Goal: Obtain resource: Obtain resource

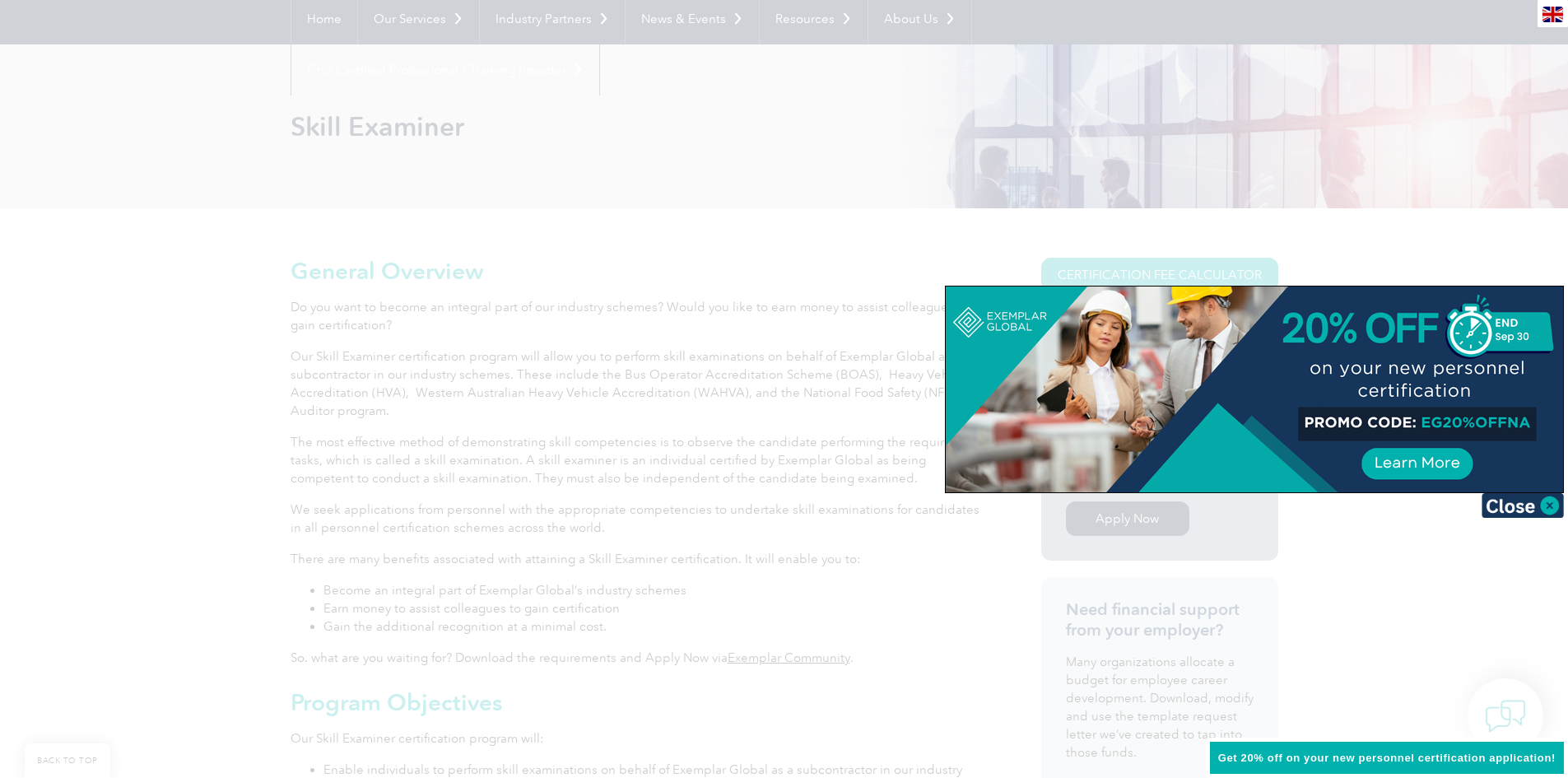
scroll to position [191, 0]
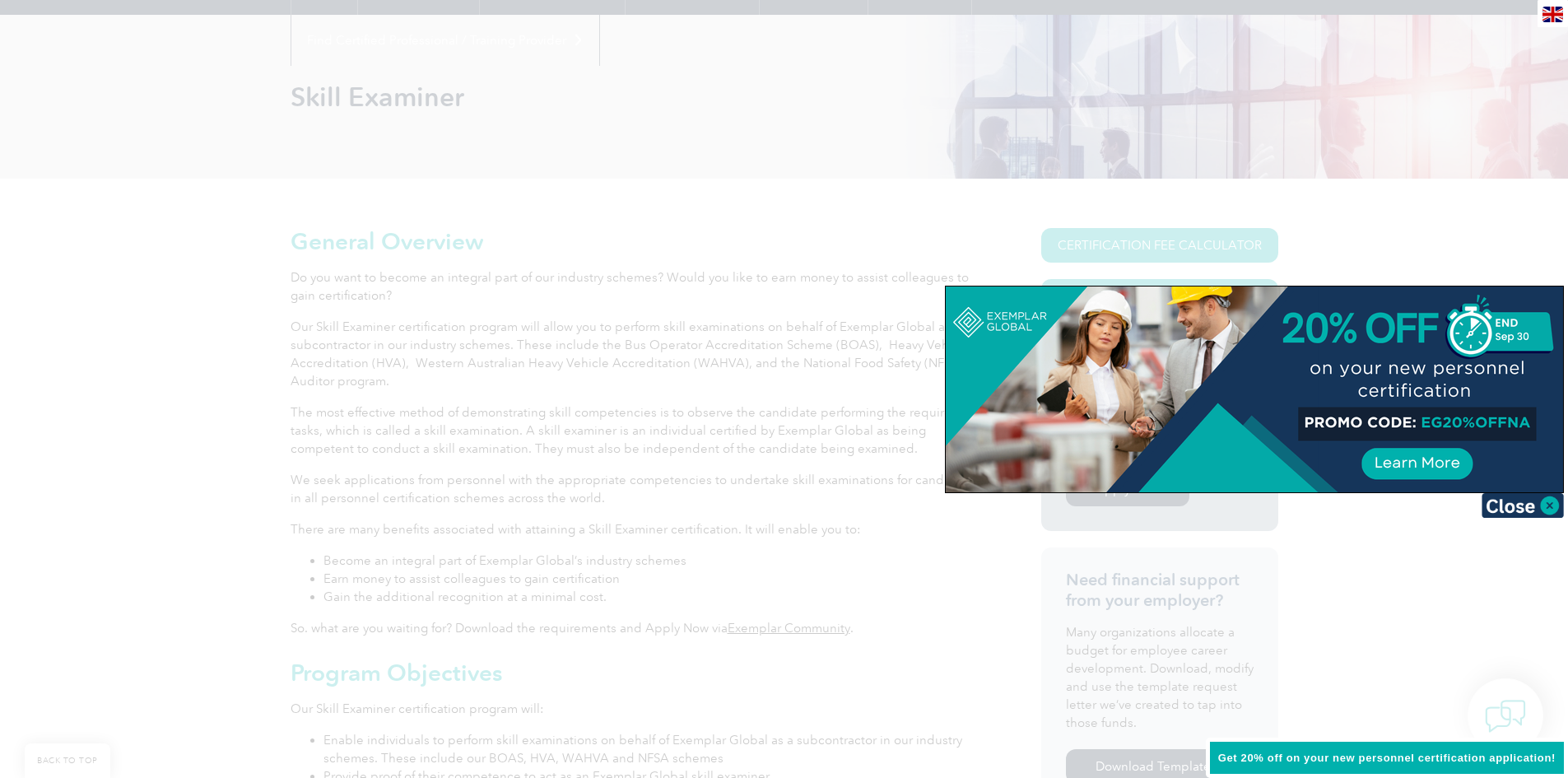
click at [1476, 259] on div at bounding box center [784, 389] width 1568 height 778
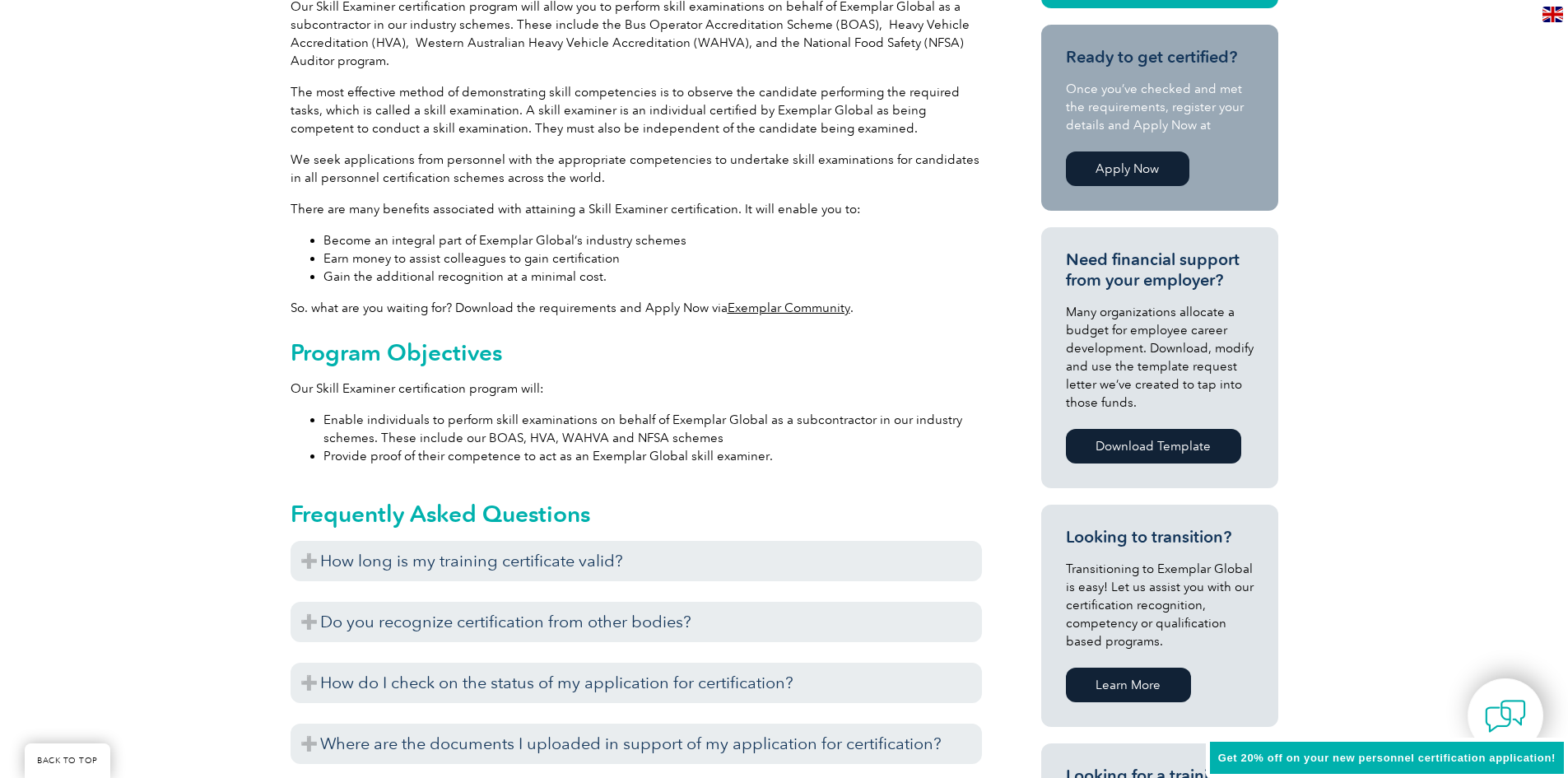
scroll to position [508, 0]
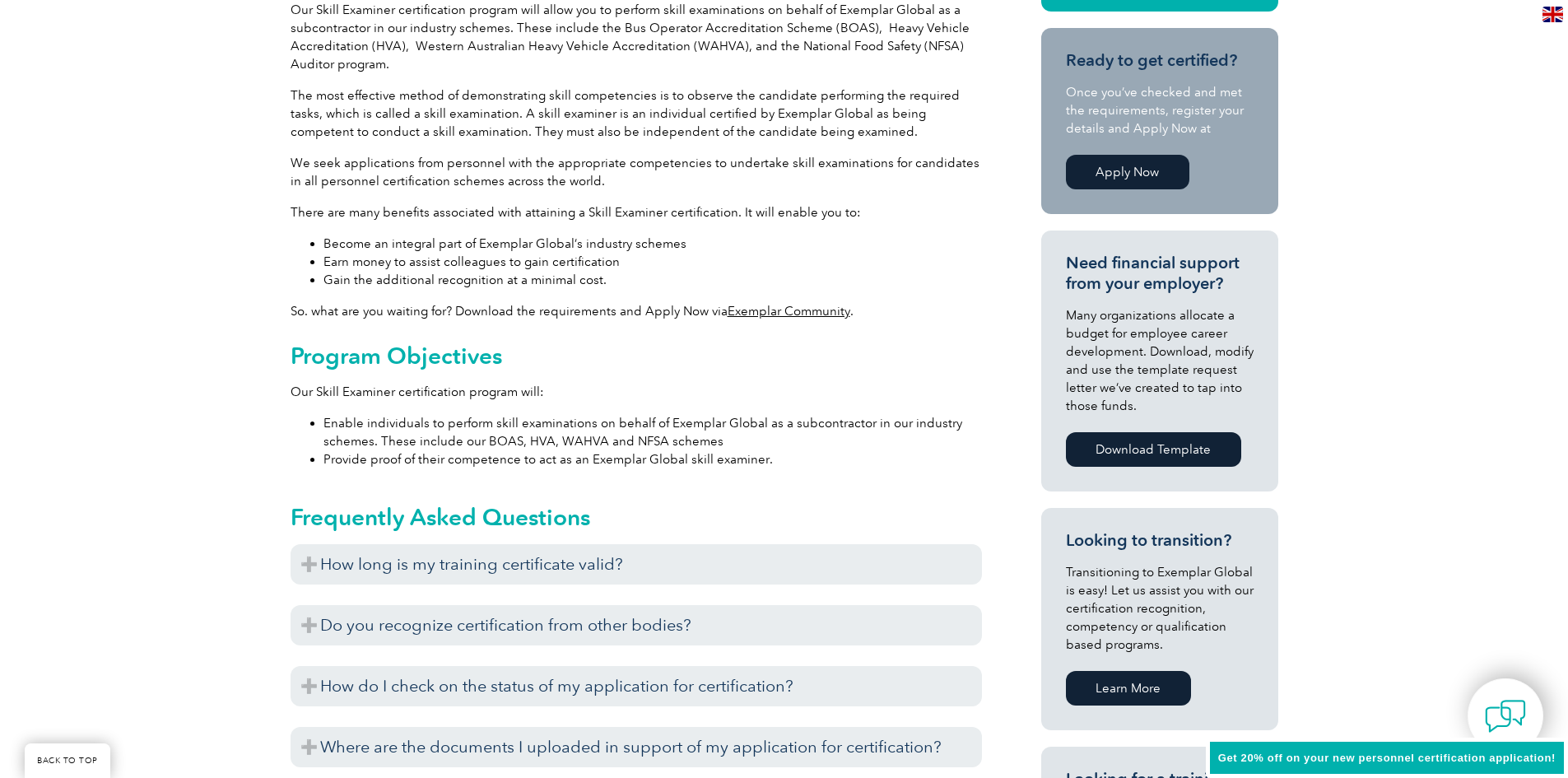
click at [793, 315] on link "Exemplar Community" at bounding box center [788, 310] width 123 height 15
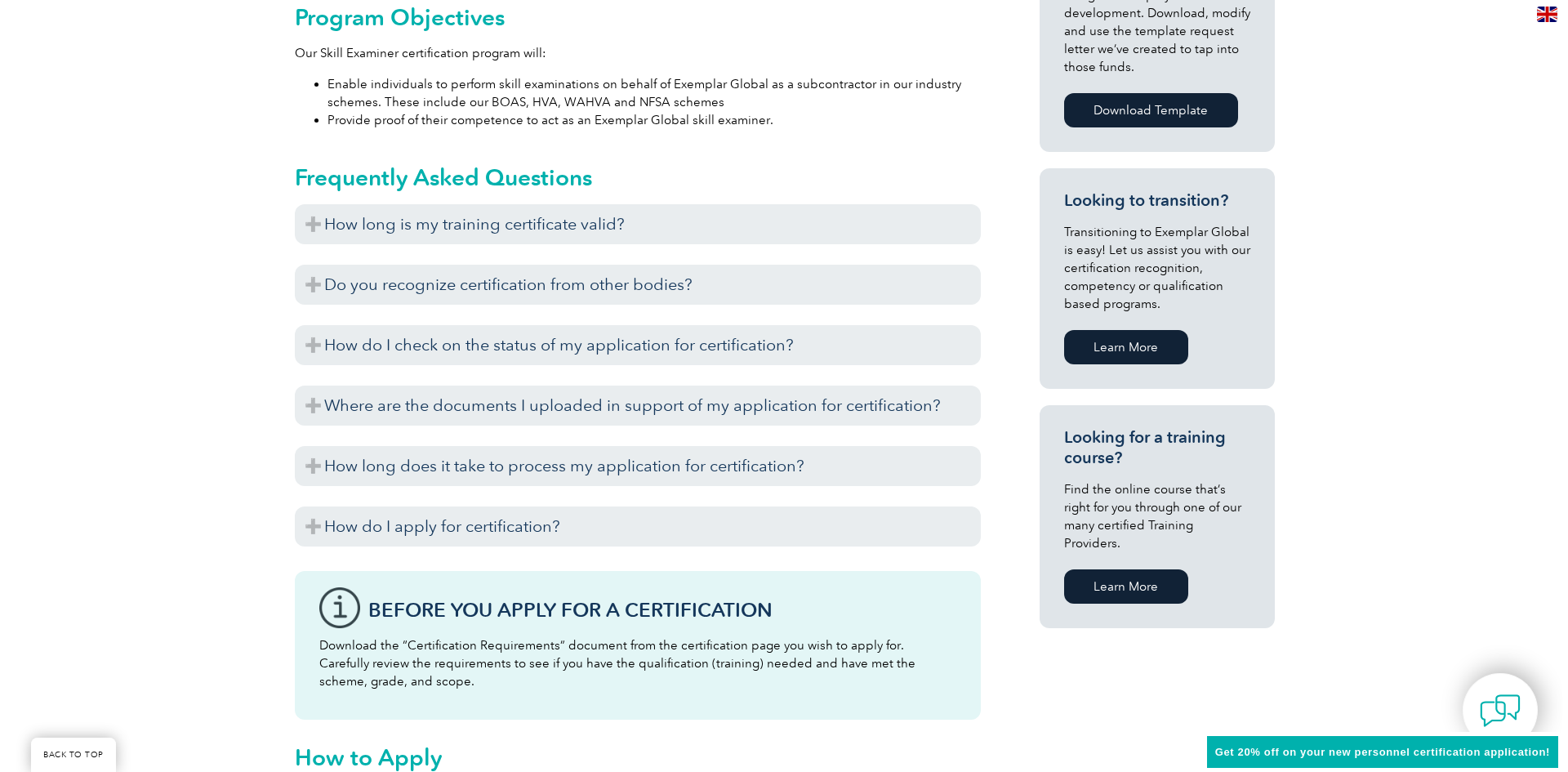
scroll to position [186, 0]
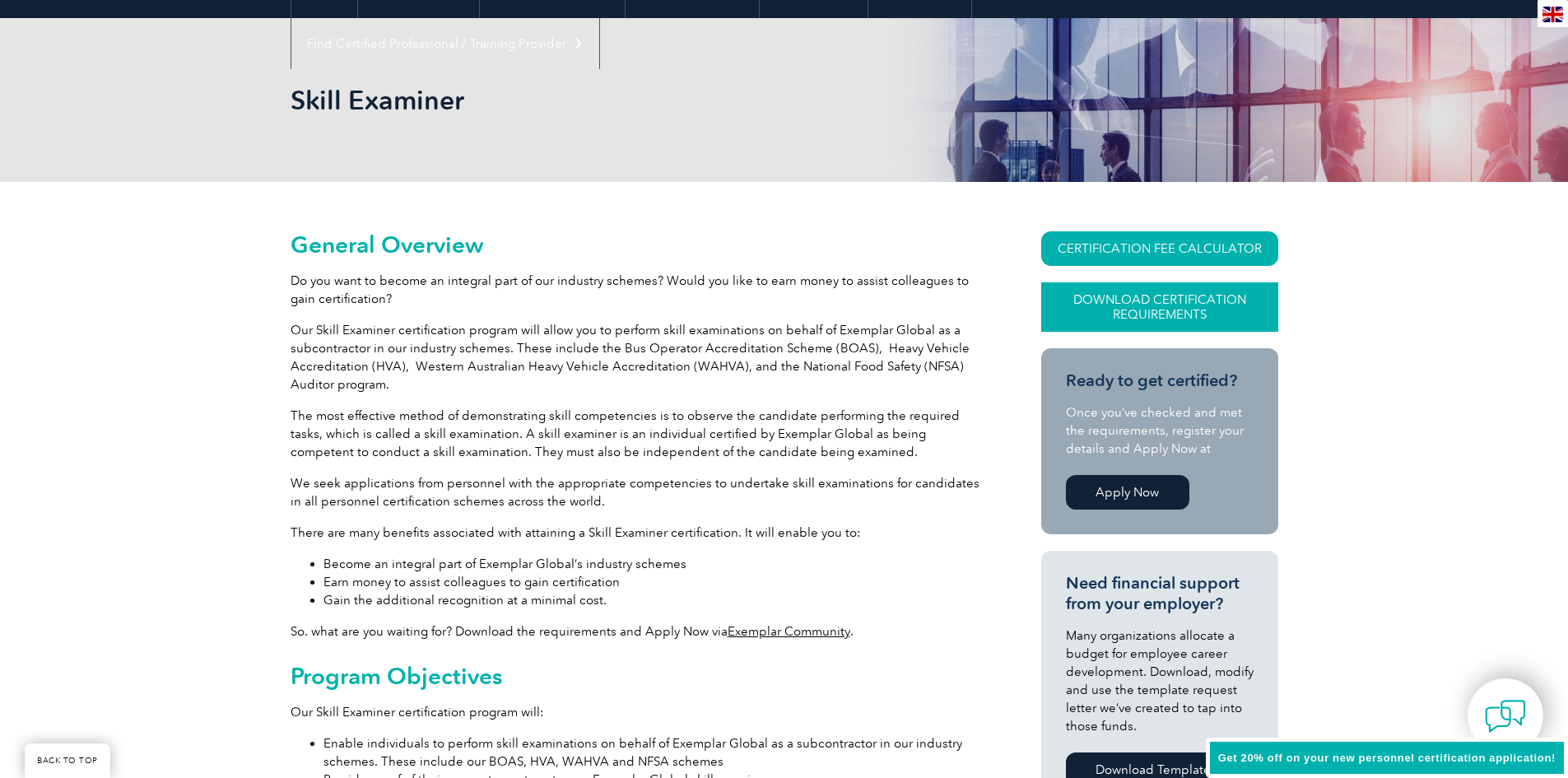
click at [1149, 310] on link "Download Certification Requirements" at bounding box center [1160, 307] width 237 height 50
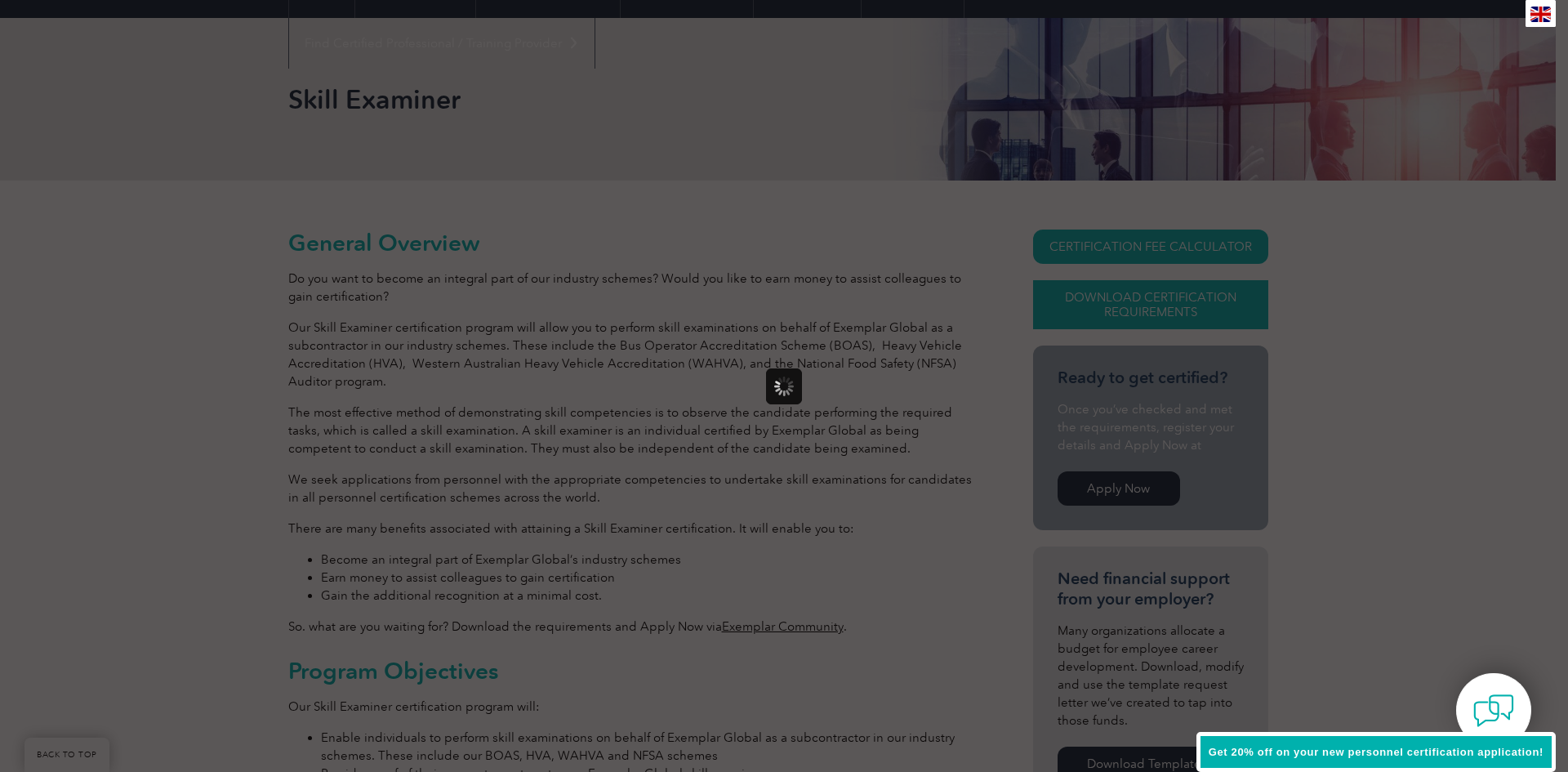
scroll to position [0, 0]
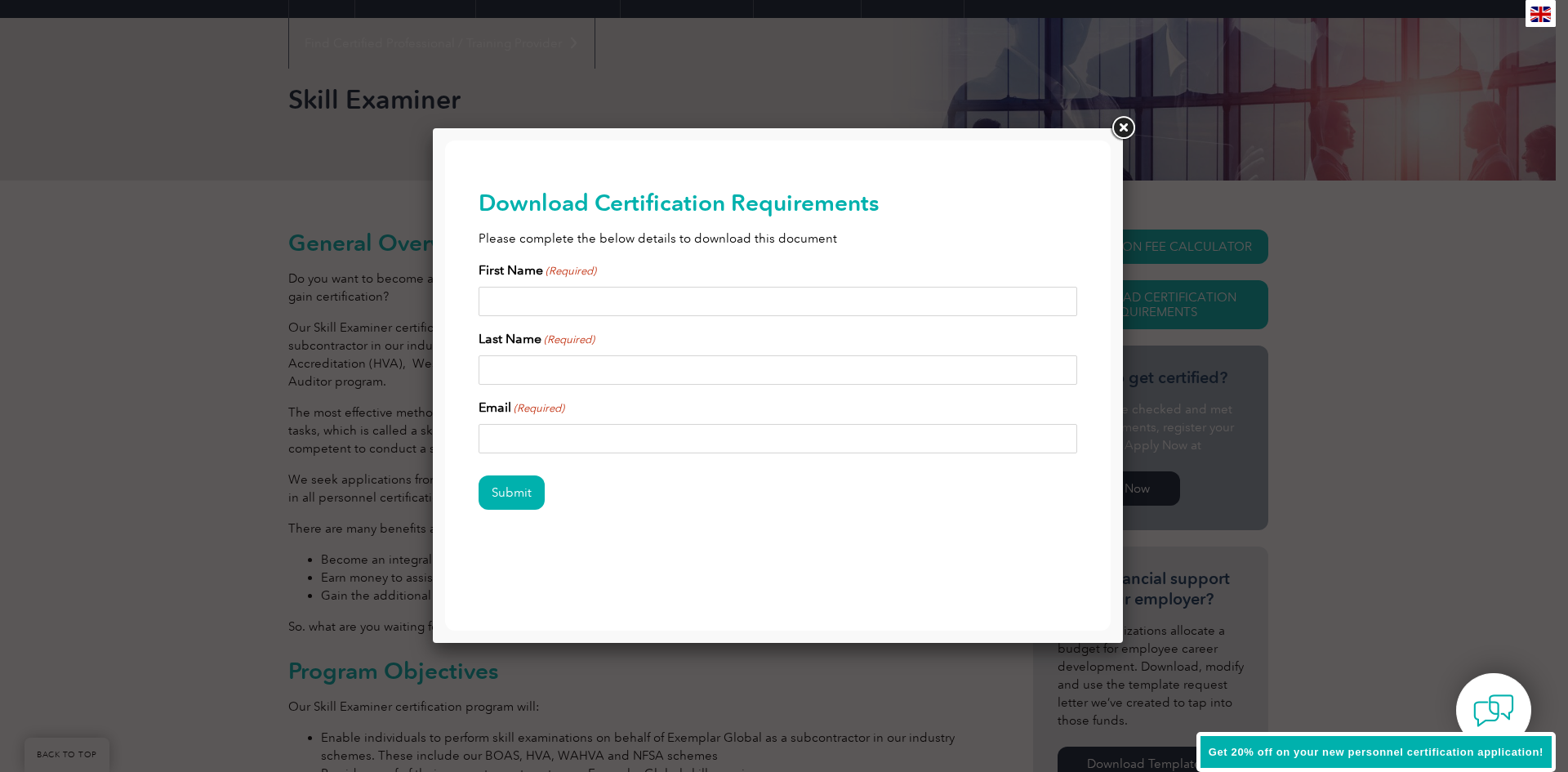
click at [511, 306] on input "First Name (Required)" at bounding box center [778, 302] width 600 height 30
drag, startPoint x: 567, startPoint y: 301, endPoint x: 517, endPoint y: 304, distance: 50.1
click at [517, 304] on input "[PERSON_NAME]" at bounding box center [778, 302] width 600 height 30
type input "[PERSON_NAME]"
paste input "[PERSON_NAME]"
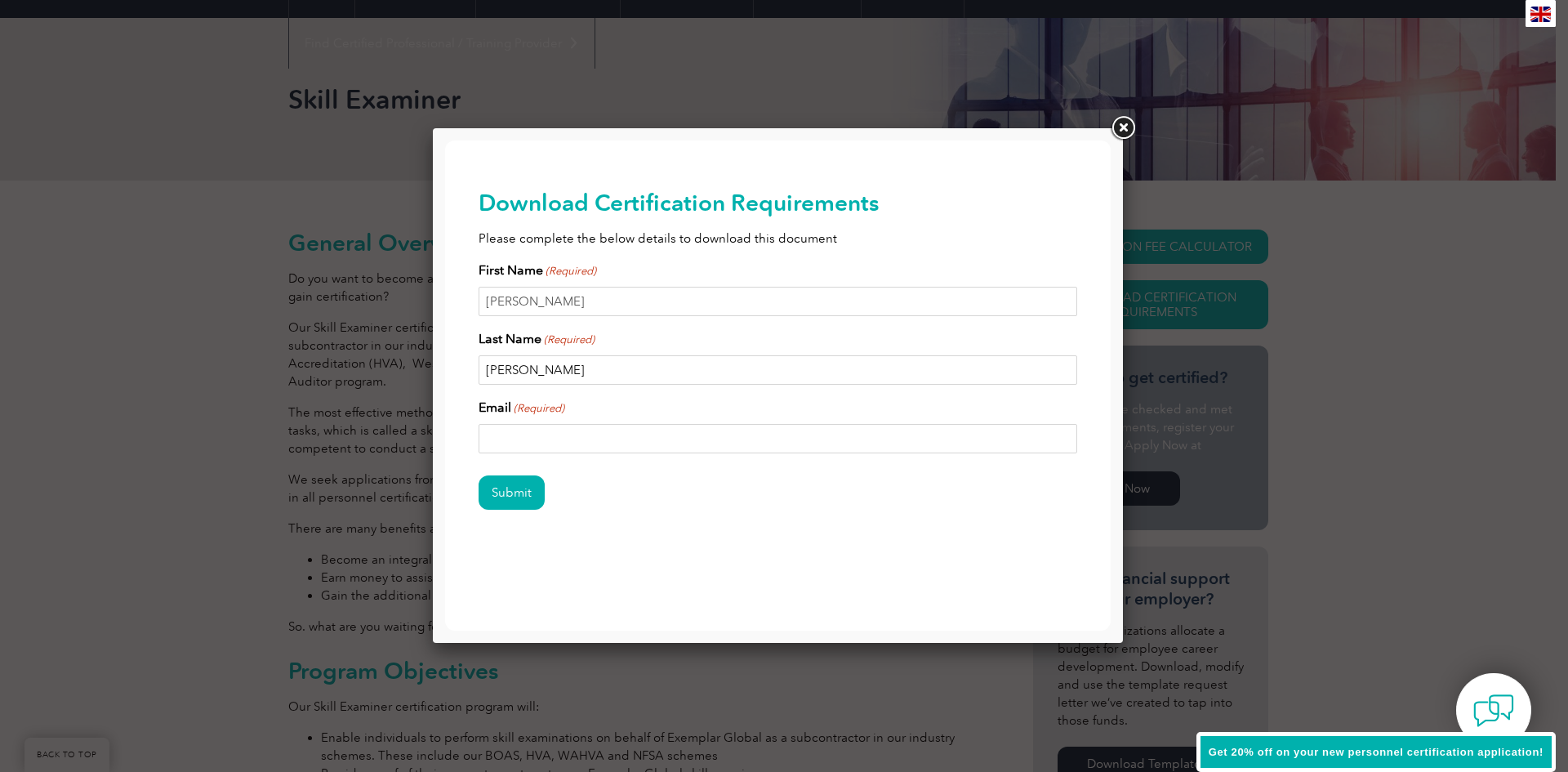
type input "[PERSON_NAME]"
click at [484, 437] on input "Email (Required)" at bounding box center [778, 438] width 600 height 30
type input "[EMAIL_ADDRESS][DOMAIN_NAME]"
click at [516, 497] on input "Submit" at bounding box center [511, 492] width 66 height 35
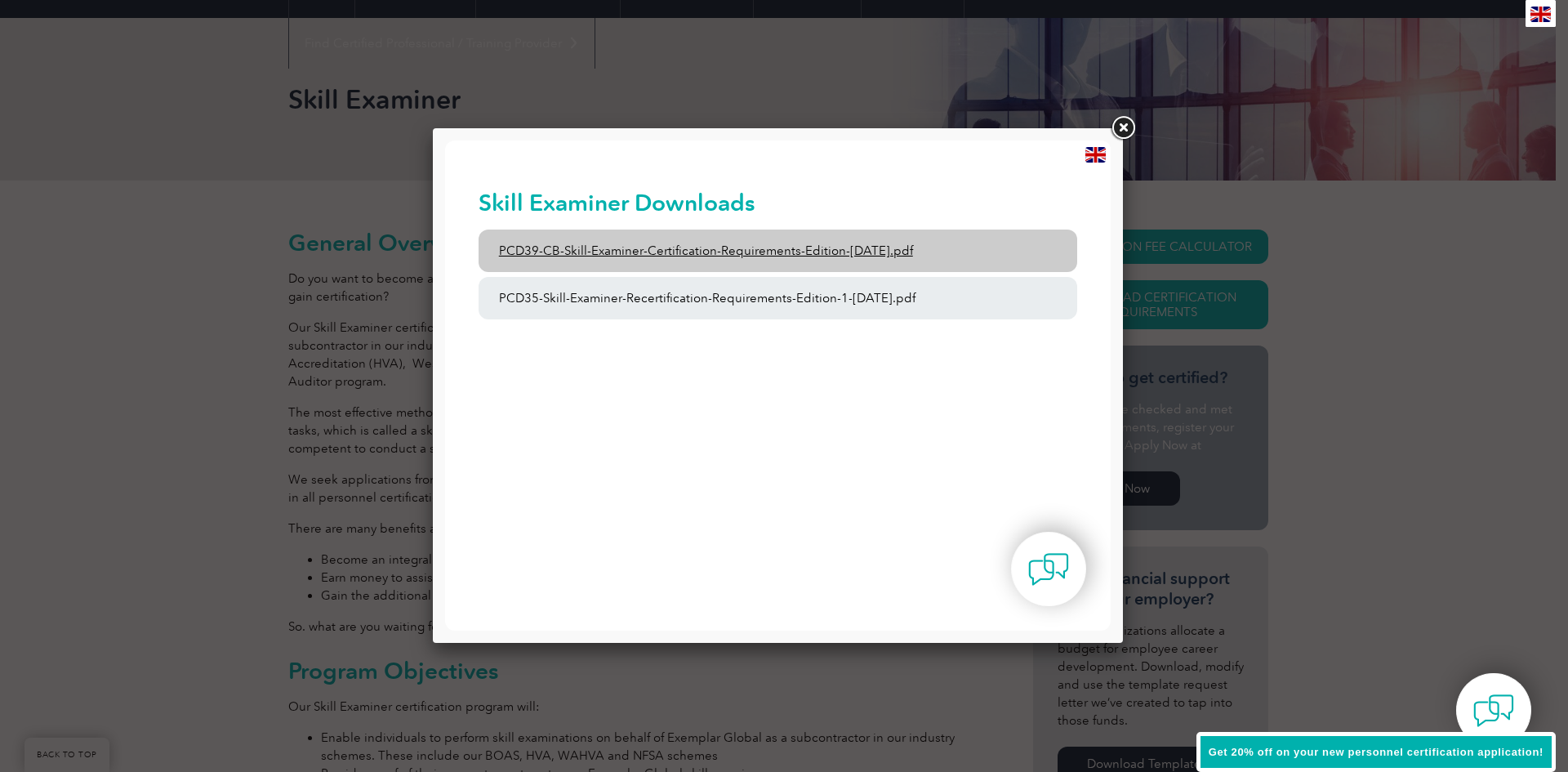
click at [648, 245] on link "PCD39-CB-Skill-Examiner-Certification-Requirements-Edition-[DATE].pdf" at bounding box center [778, 250] width 600 height 43
